Goal: Transaction & Acquisition: Purchase product/service

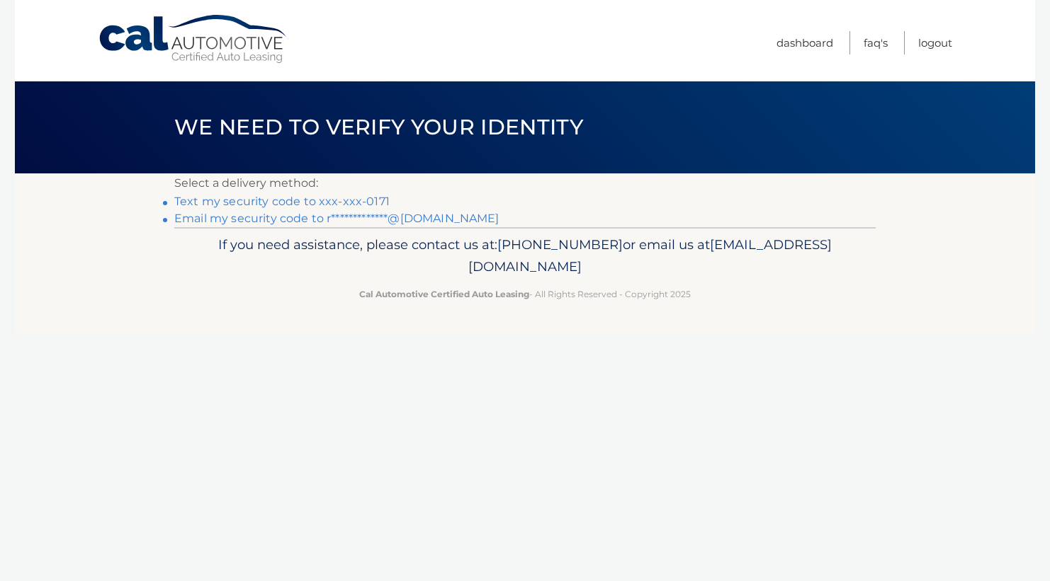
click at [371, 198] on link "Text my security code to xxx-xxx-0171" at bounding box center [281, 201] width 215 height 13
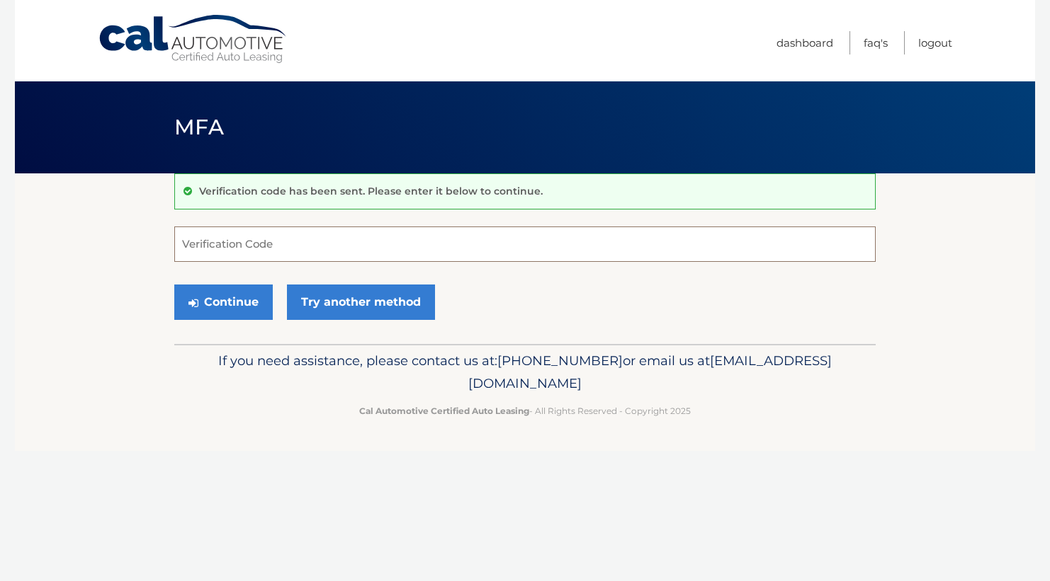
click at [372, 254] on input "Verification Code" at bounding box center [524, 244] width 701 height 35
type input "702203"
click at [230, 300] on button "Continue" at bounding box center [223, 302] width 98 height 35
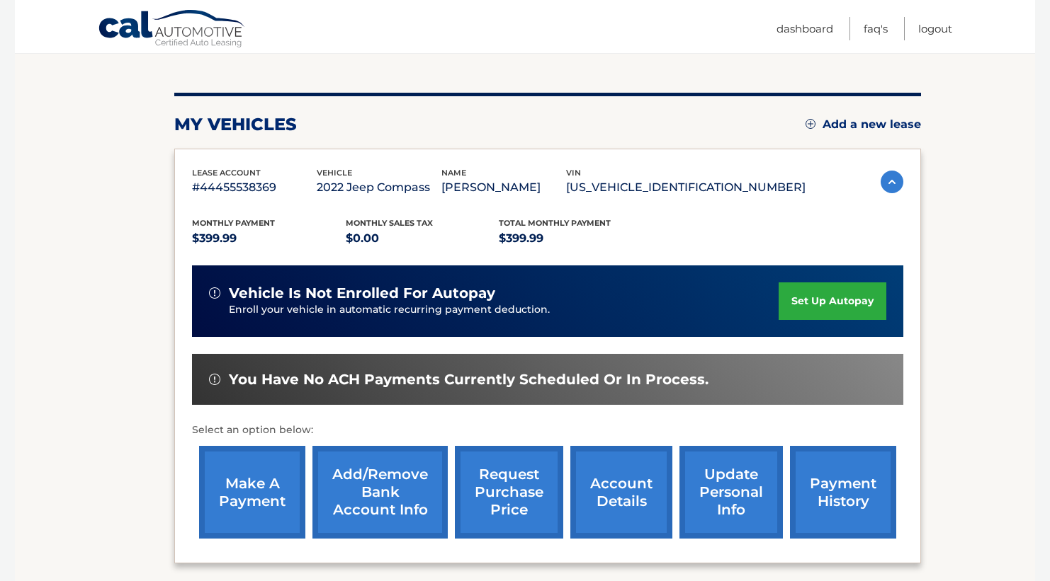
scroll to position [147, 0]
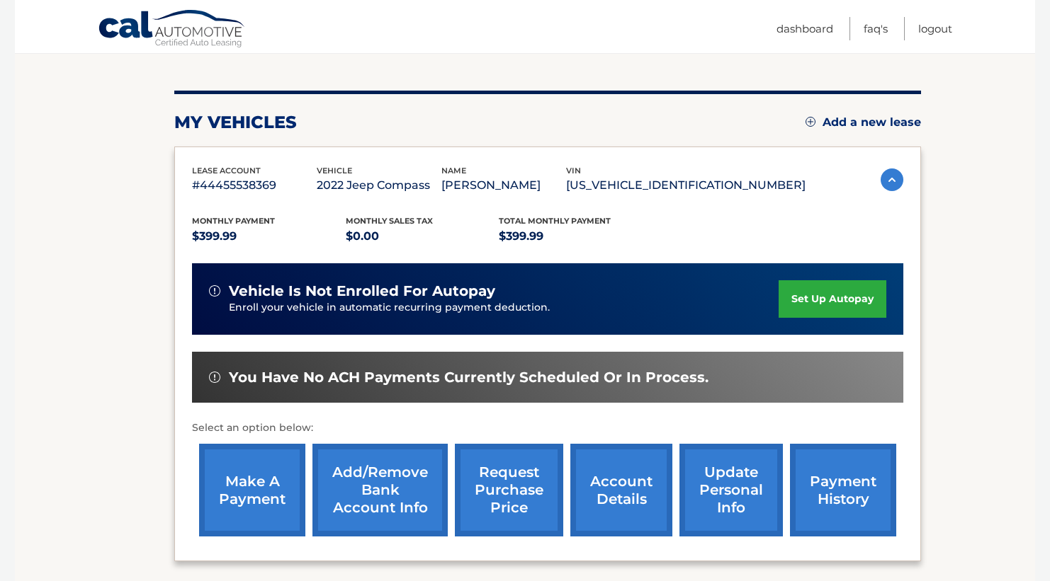
click at [241, 499] on link "make a payment" at bounding box center [252, 490] width 106 height 93
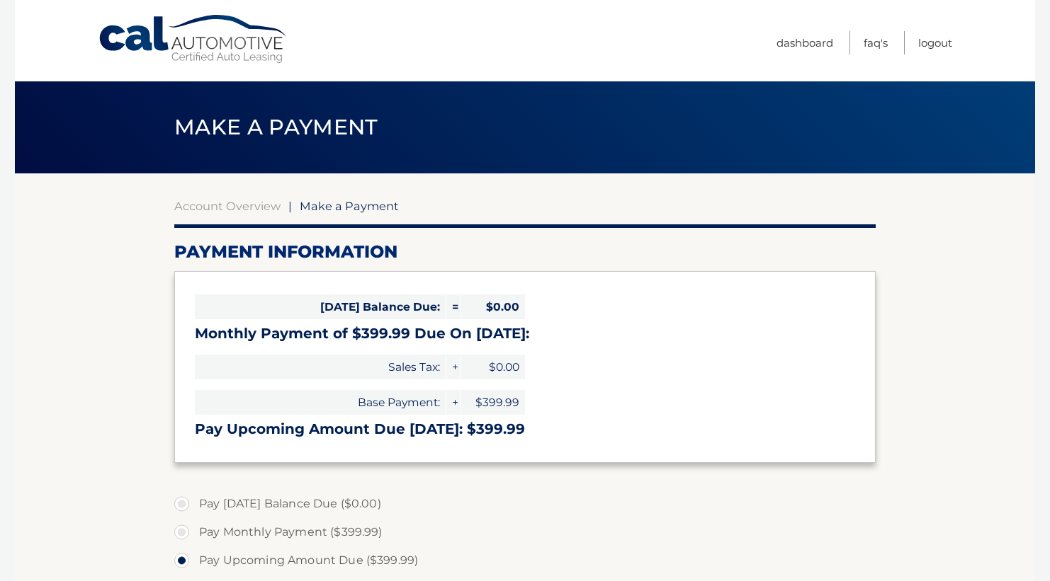
select select "NWQzZmE1NGQtNGIxMy00ODMyLWJkYjAtODA3ZWFmOWY0MDZl"
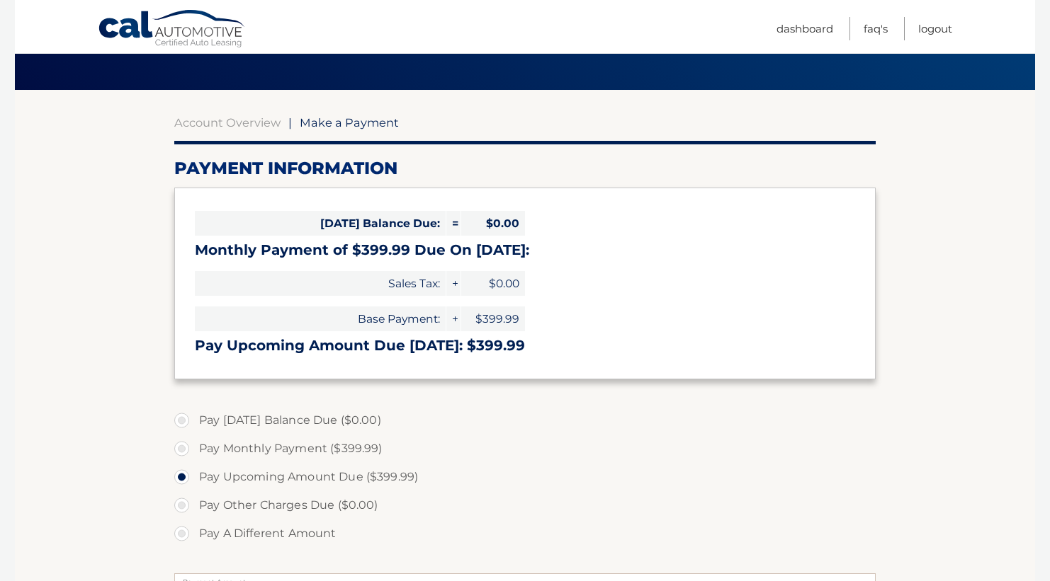
scroll to position [89, 0]
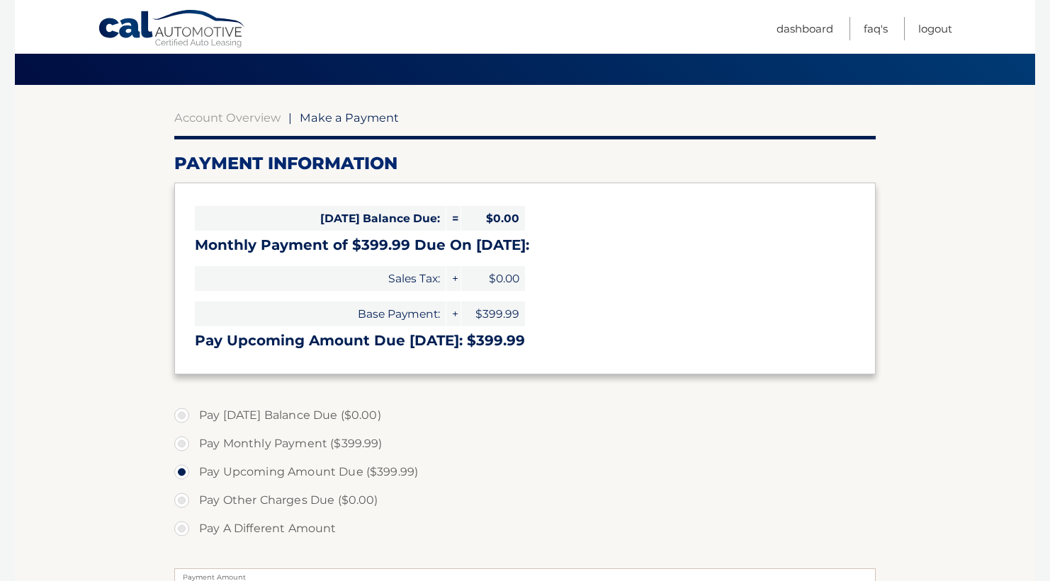
click at [183, 444] on label "Pay Monthly Payment ($399.99)" at bounding box center [524, 444] width 701 height 28
click at [183, 444] on input "Pay Monthly Payment ($399.99)" at bounding box center [187, 441] width 14 height 23
radio input "true"
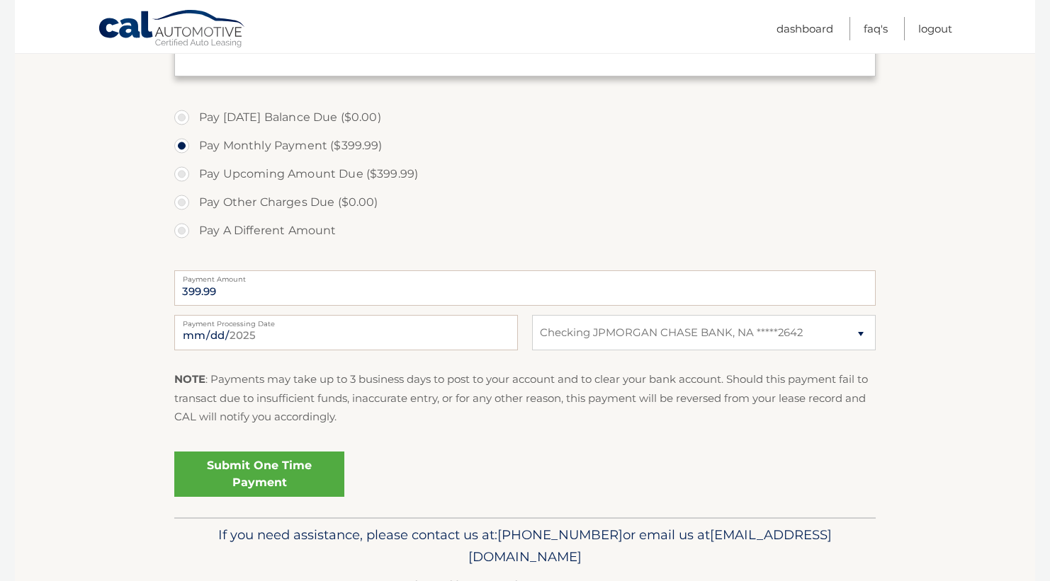
scroll to position [431, 0]
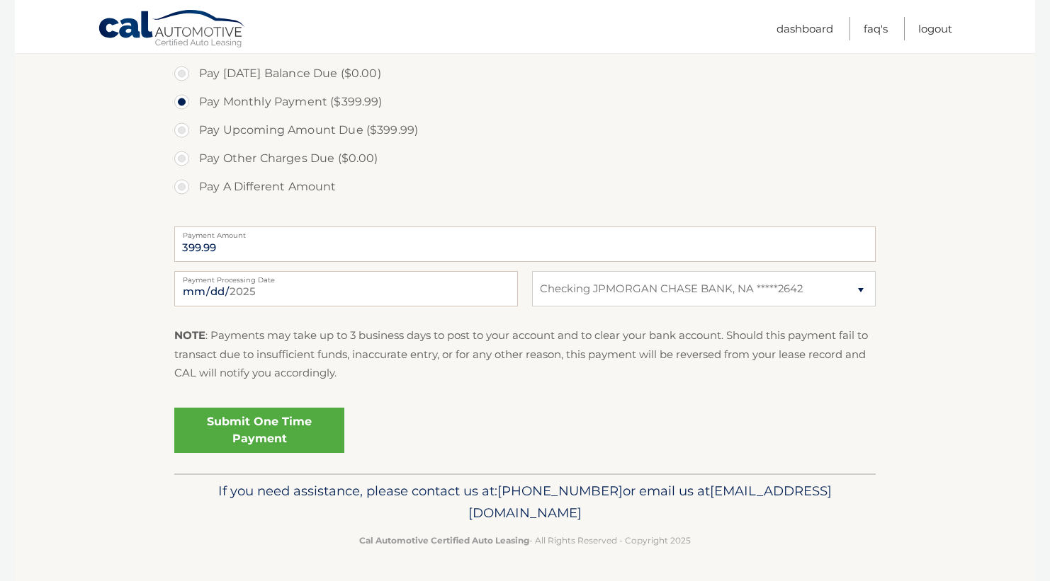
click at [249, 429] on link "Submit One Time Payment" at bounding box center [259, 430] width 170 height 45
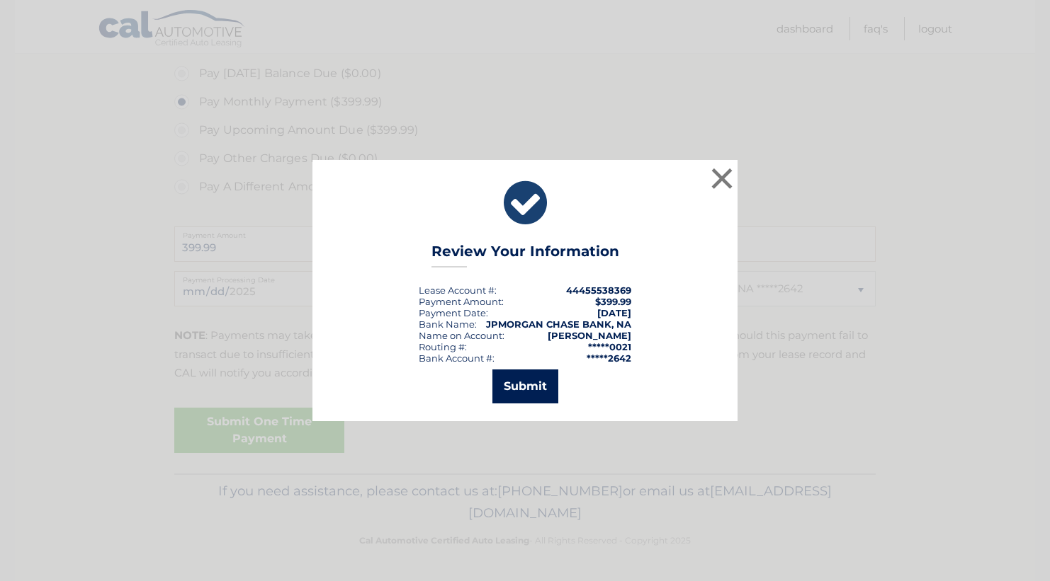
click at [538, 387] on button "Submit" at bounding box center [525, 387] width 66 height 34
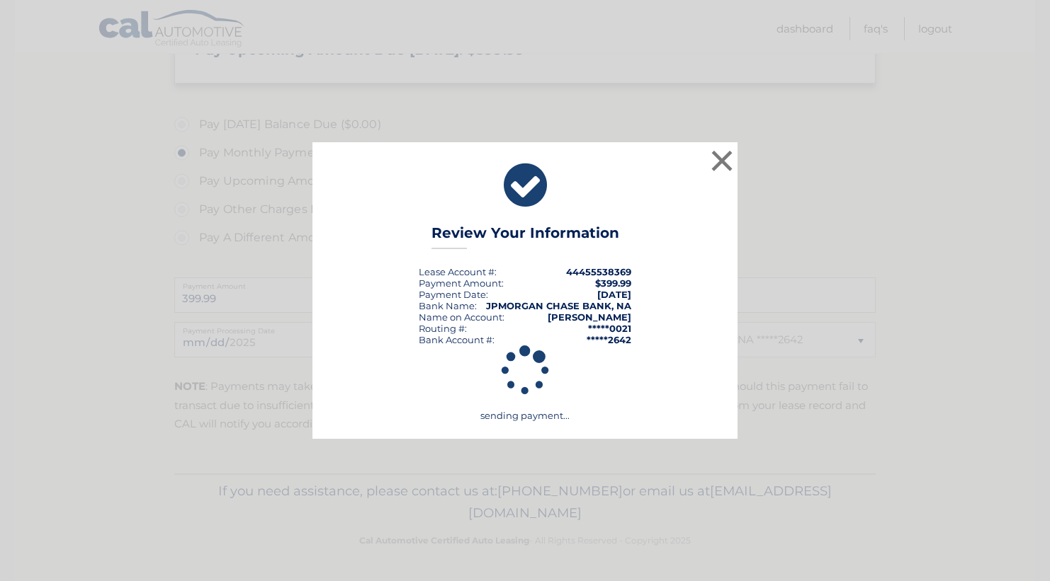
scroll to position [380, 0]
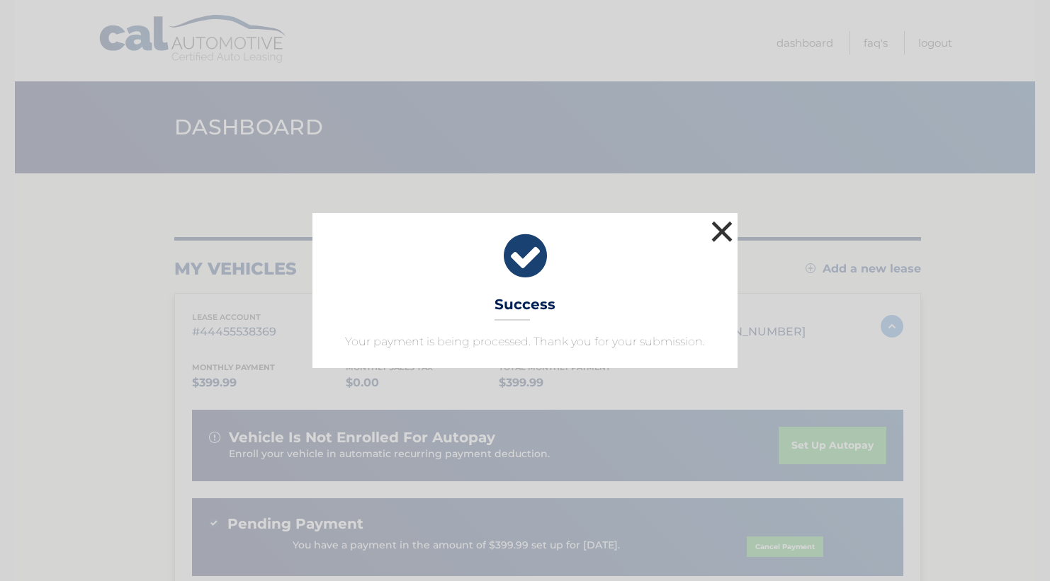
click at [726, 225] on button "×" at bounding box center [722, 231] width 28 height 28
